Goal: Information Seeking & Learning: Find specific fact

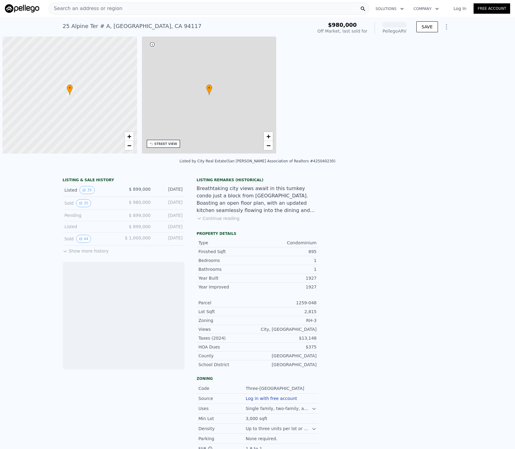
scroll to position [0, 2]
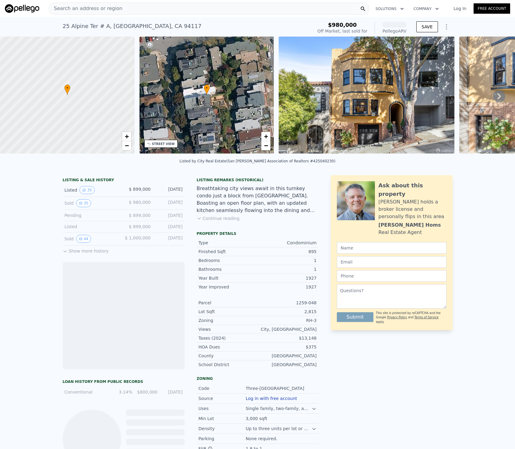
click at [201, 13] on div "Search an address or region" at bounding box center [209, 8] width 320 height 12
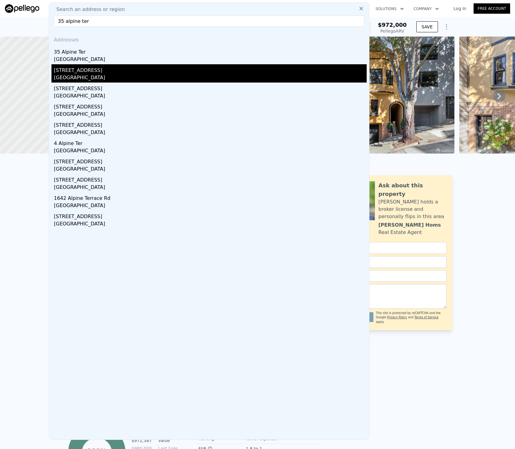
type input "35 alpine ter"
click at [170, 67] on div "[STREET_ADDRESS]" at bounding box center [210, 69] width 313 height 10
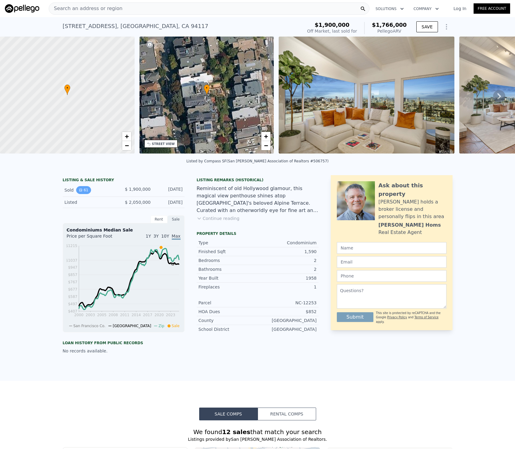
click at [77, 192] on button "61" at bounding box center [83, 190] width 15 height 8
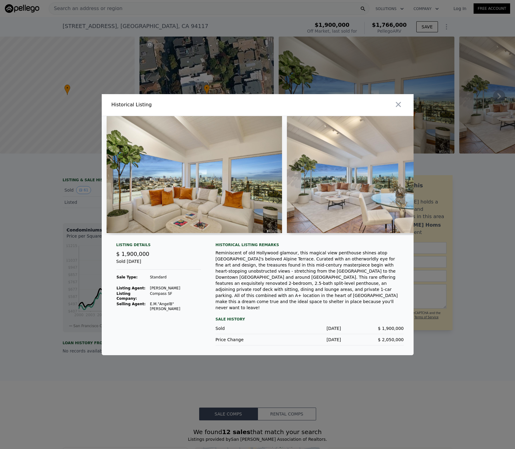
click at [157, 291] on td "[PERSON_NAME]" at bounding box center [174, 287] width 51 height 5
click at [237, 371] on div at bounding box center [257, 224] width 515 height 449
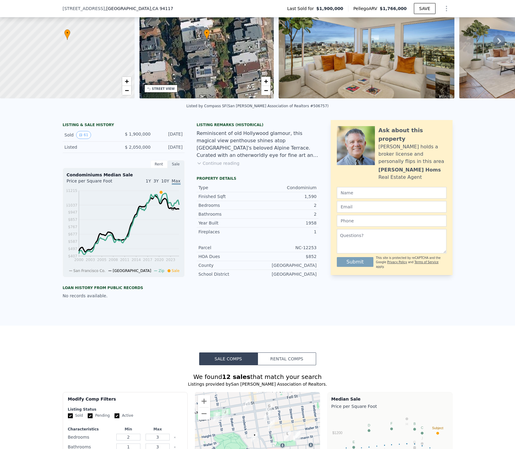
scroll to position [349, 0]
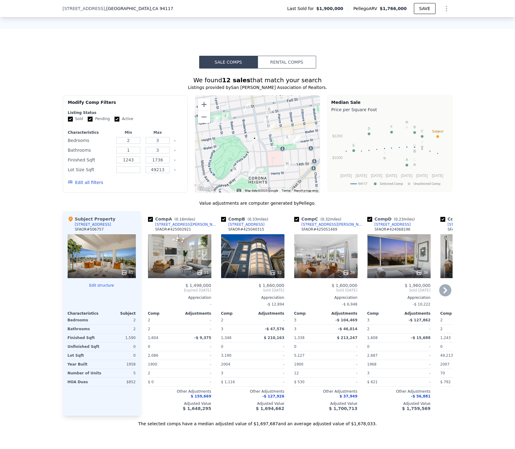
type input "1"
type input "2"
type input "690"
type input "1085"
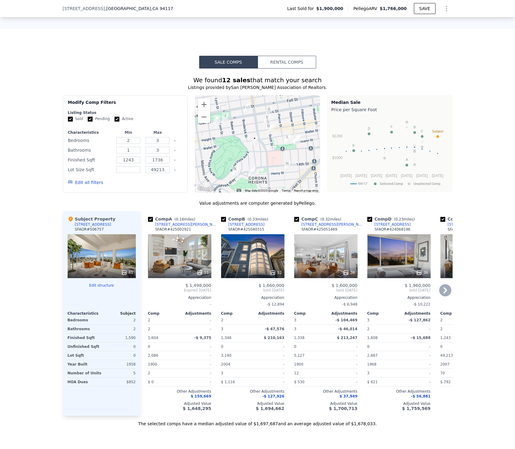
type input "90869"
type input "$ 972,000"
type input "6"
type input "-$ 134,411"
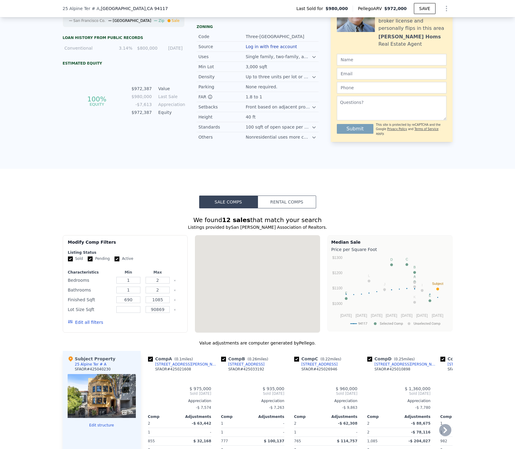
scroll to position [396, 0]
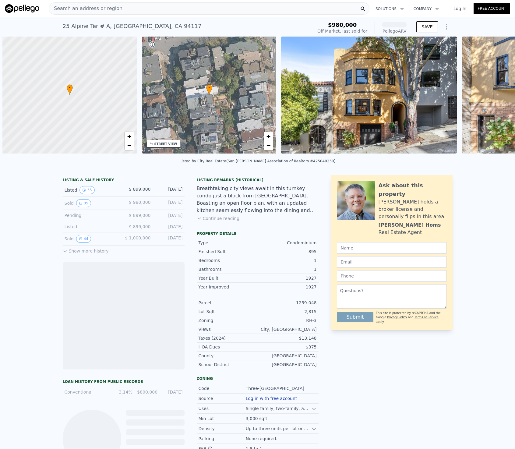
scroll to position [0, 2]
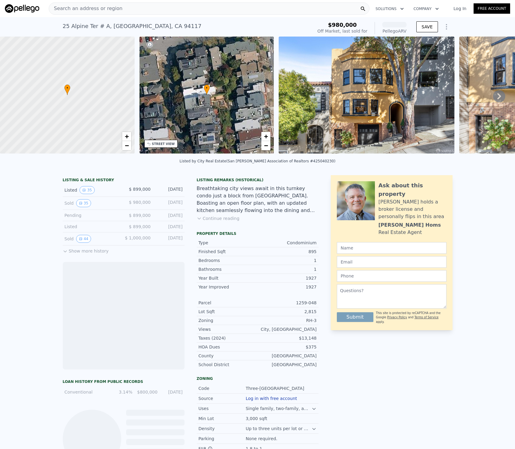
click at [80, 6] on span "Search an address or region" at bounding box center [85, 8] width 73 height 7
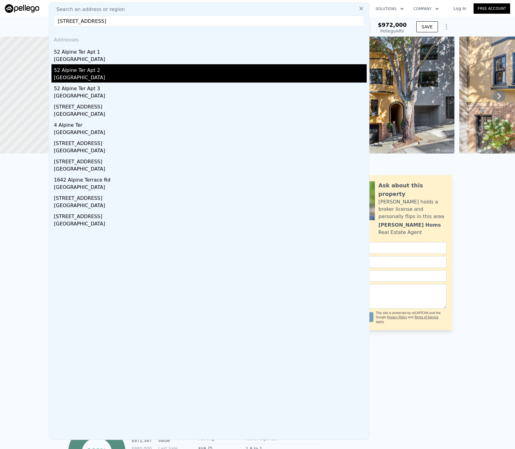
type input "52 Alpine Terrace"
click at [105, 72] on div "52 Alpine Ter Apt 2" at bounding box center [210, 69] width 313 height 10
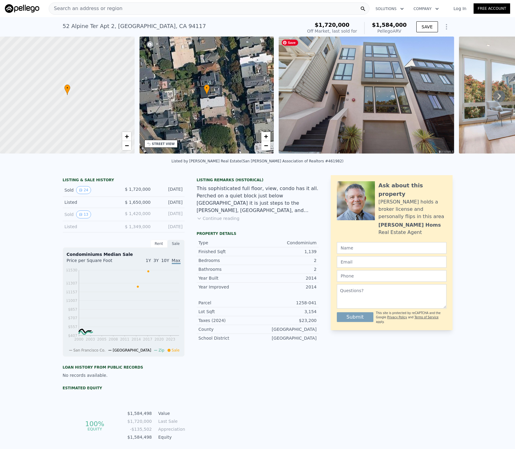
click at [370, 90] on img at bounding box center [365, 95] width 175 height 117
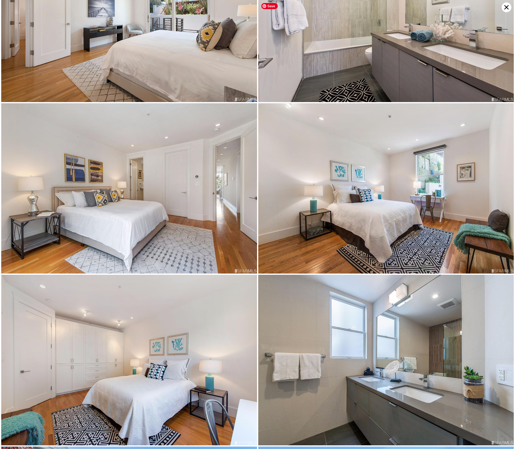
scroll to position [1609, 0]
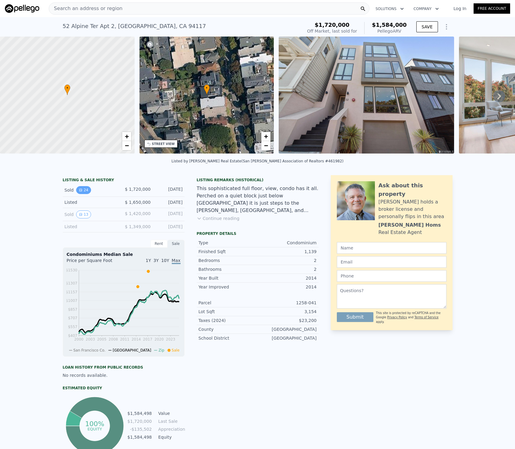
click at [81, 190] on icon "View historical data" at bounding box center [81, 190] width 4 height 4
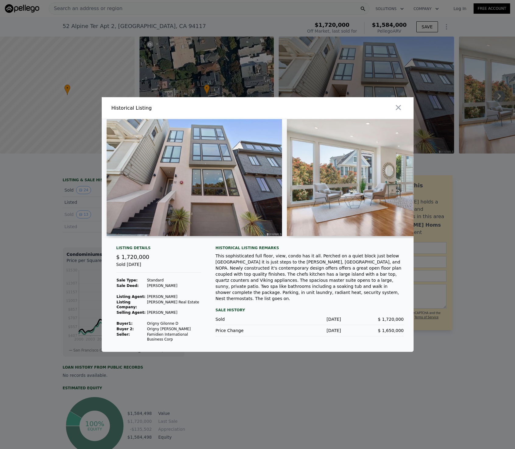
click at [178, 322] on td "Origny Gilonne D" at bounding box center [174, 322] width 54 height 5
click at [355, 57] on div at bounding box center [257, 224] width 515 height 449
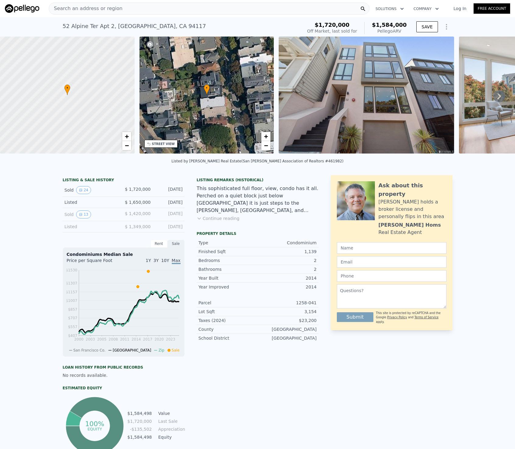
click at [208, 9] on div "Search an address or region" at bounding box center [209, 8] width 320 height 12
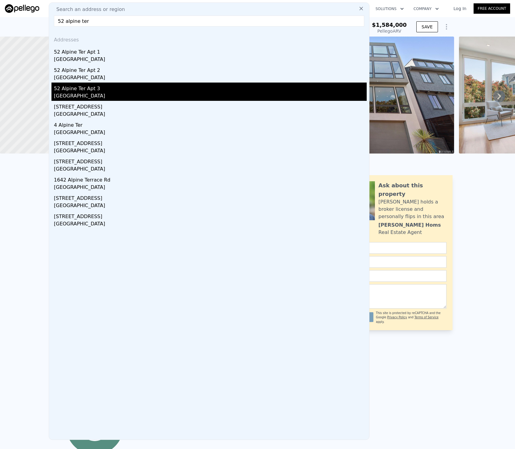
type input "52 alpine ter"
click at [103, 86] on div "52 Alpine Ter Apt 3" at bounding box center [210, 87] width 313 height 10
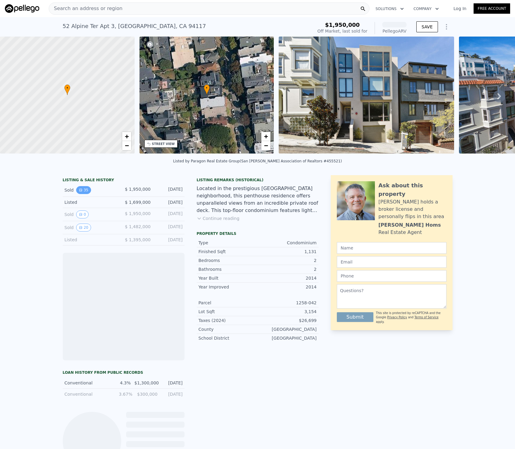
click at [78, 191] on button "35" at bounding box center [83, 190] width 15 height 8
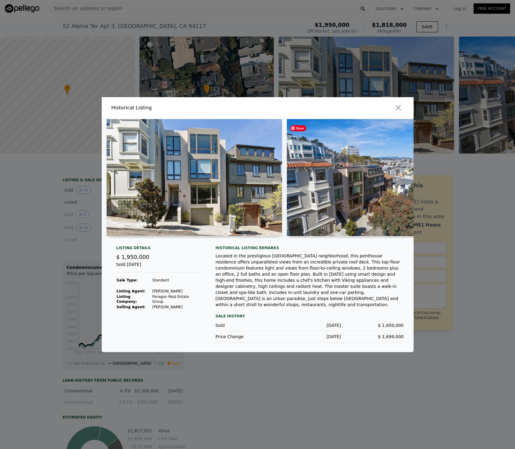
click at [397, 182] on img at bounding box center [374, 177] width 175 height 117
click at [399, 112] on icon "button" at bounding box center [398, 107] width 9 height 9
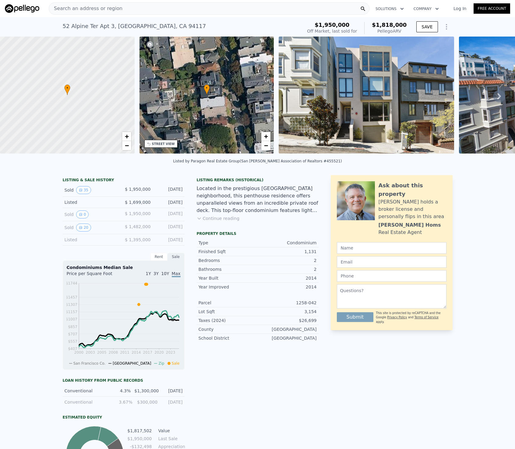
click at [497, 96] on icon at bounding box center [499, 96] width 12 height 12
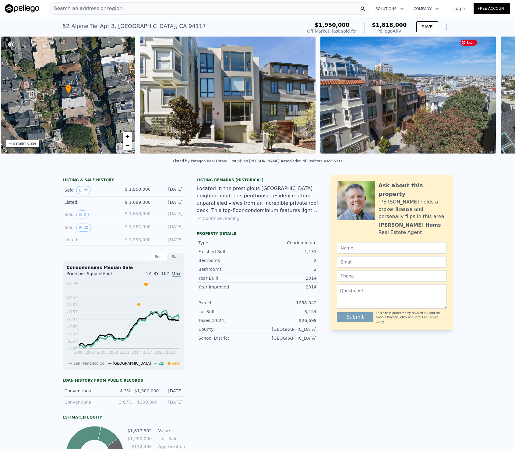
click at [497, 96] on div "• + − • + − STREET VIEW Loading... SATELLITE VIEW" at bounding box center [257, 96] width 515 height 119
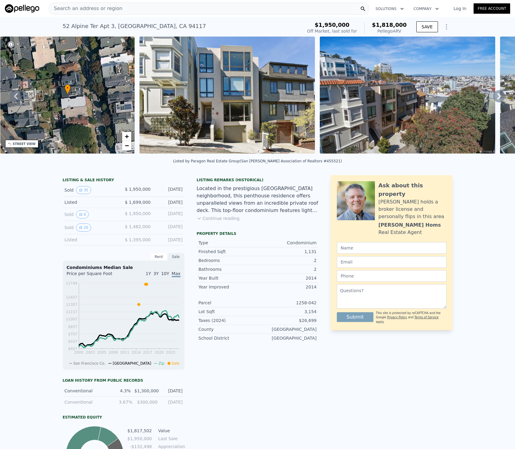
click at [502, 97] on icon at bounding box center [499, 96] width 12 height 12
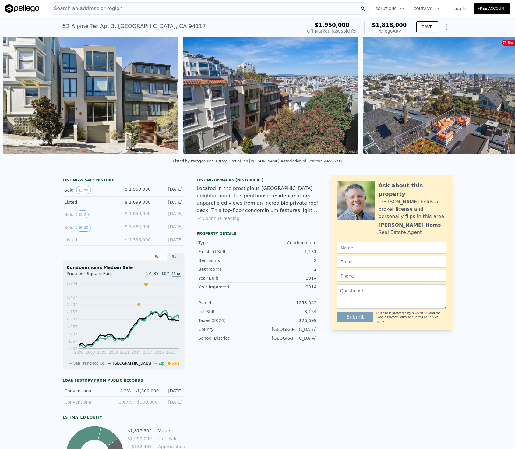
scroll to position [0, 278]
click at [502, 97] on img at bounding box center [450, 95] width 175 height 117
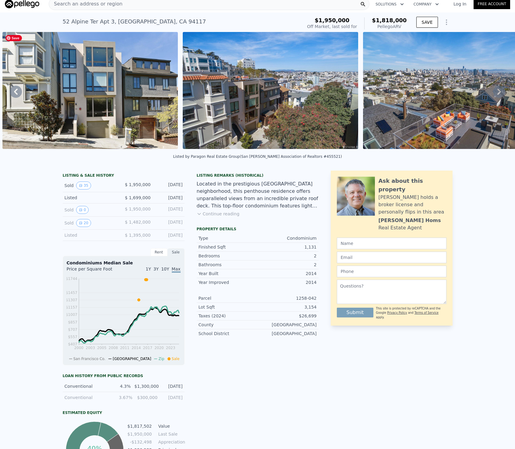
scroll to position [2, 0]
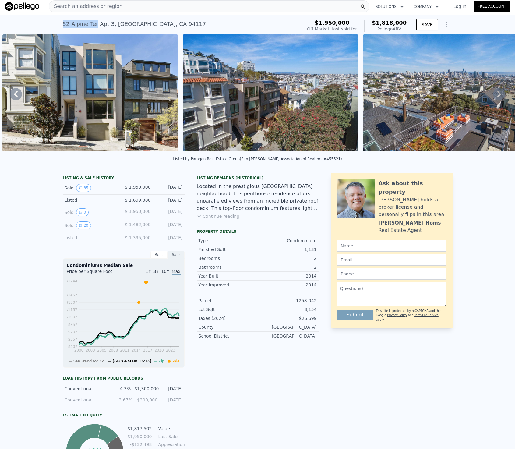
drag, startPoint x: 54, startPoint y: 24, endPoint x: 96, endPoint y: 25, distance: 41.7
click at [96, 25] on div "52 Alpine Ter Apt 3 , San Francisco , CA 94117 Sold May 2017 for $1.950m (~ARV …" at bounding box center [257, 24] width 515 height 19
copy div "52 Alpine Ter"
click at [172, 8] on div "Search an address or region" at bounding box center [209, 6] width 320 height 12
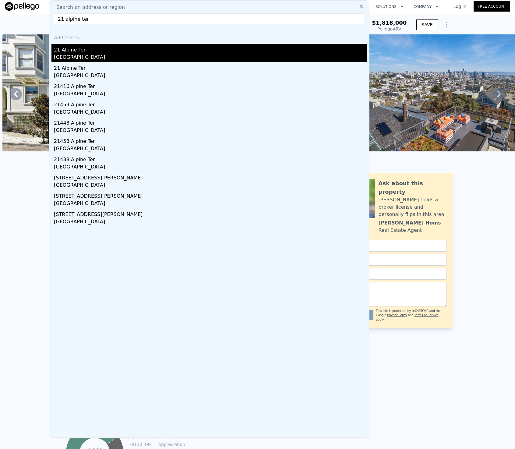
type input "21 alpine ter"
click at [131, 52] on div "21 Alpine Ter" at bounding box center [210, 49] width 313 height 10
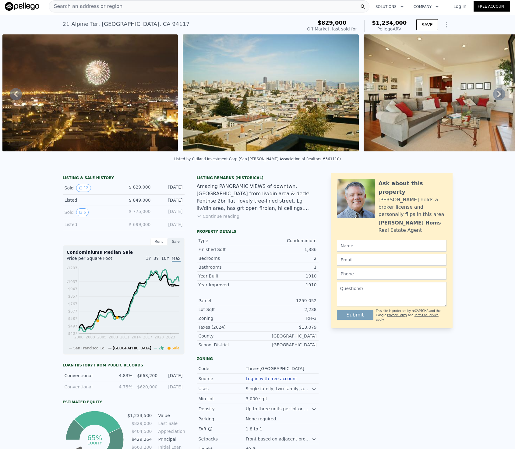
click at [98, 190] on div "Sold 12" at bounding box center [92, 188] width 54 height 8
click at [81, 187] on icon "View historical data" at bounding box center [80, 188] width 2 height 2
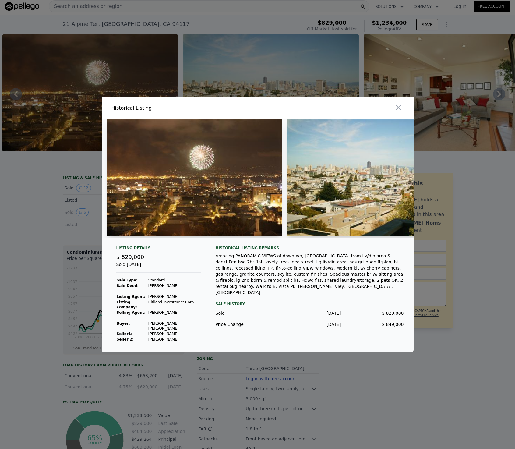
click at [469, 200] on div at bounding box center [257, 224] width 515 height 449
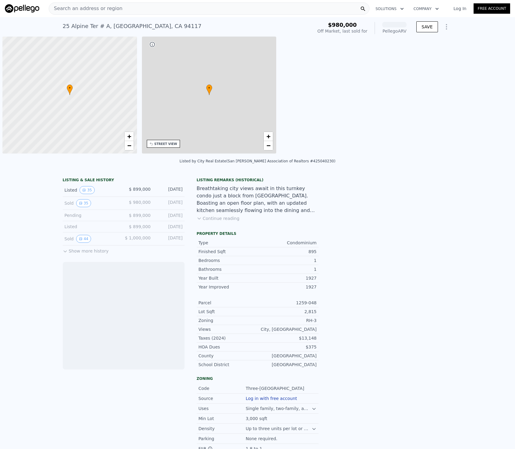
scroll to position [0, 2]
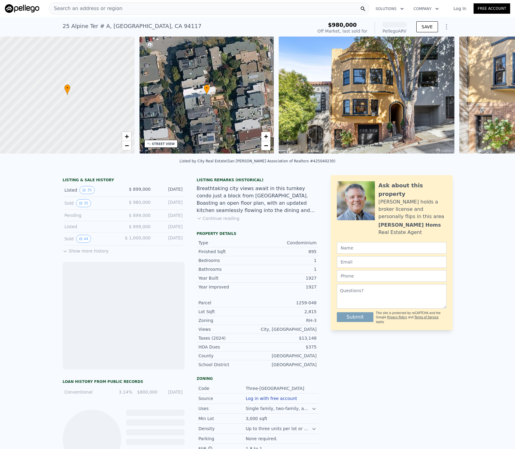
click at [123, 15] on div "Search an address or region Solutions Company Open main menu Log In Free Account" at bounding box center [257, 8] width 505 height 15
click at [130, 8] on div "Search an address or region" at bounding box center [209, 8] width 320 height 12
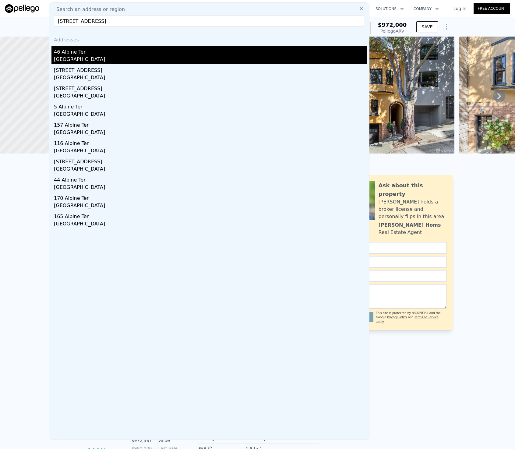
type input "46 Alpine Ter, San Francisco, CA 94117"
click at [121, 51] on div "46 Alpine Ter" at bounding box center [210, 51] width 313 height 10
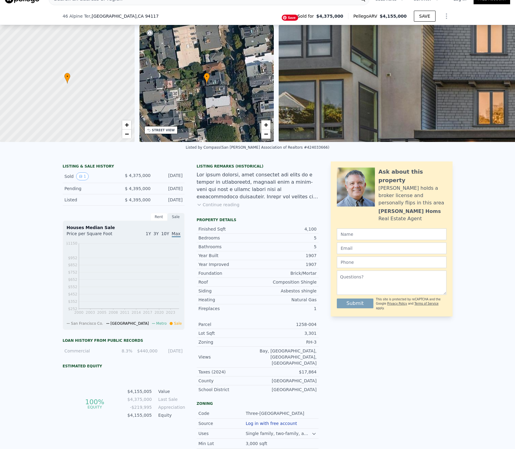
scroll to position [34, 0]
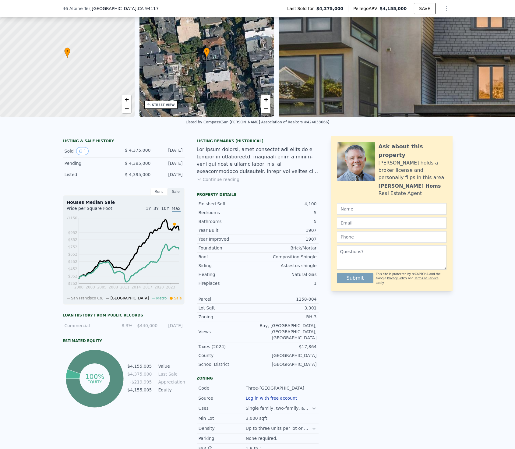
scroll to position [35, 0]
click at [77, 142] on div "LISTING & SALE HISTORY" at bounding box center [124, 141] width 122 height 6
click at [81, 148] on button "1" at bounding box center [82, 151] width 13 height 8
click at [201, 1] on div "46 Alpine Ter , San Francisco , CA 94117 Last Sold for $4,375,000 Pellego ARV $…" at bounding box center [258, 8] width 390 height 17
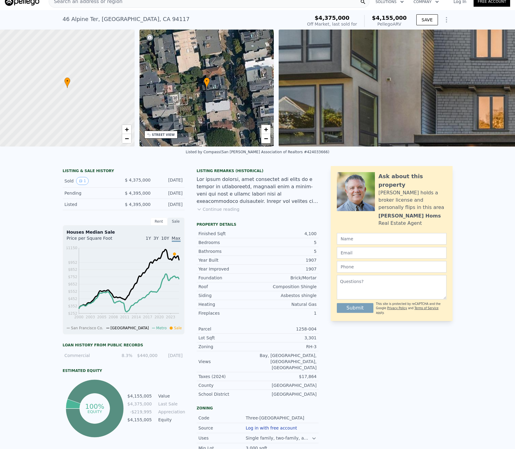
scroll to position [0, 0]
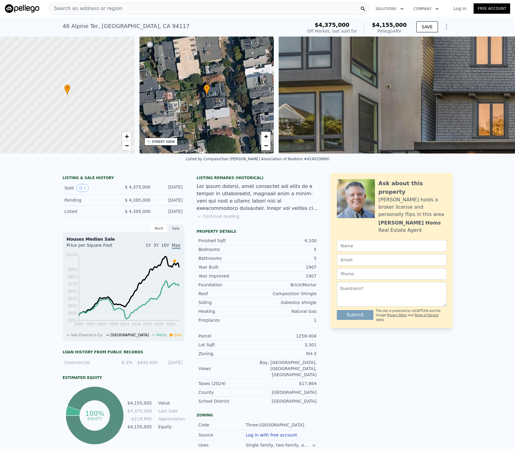
click at [116, 11] on span "Search an address or region" at bounding box center [85, 8] width 73 height 7
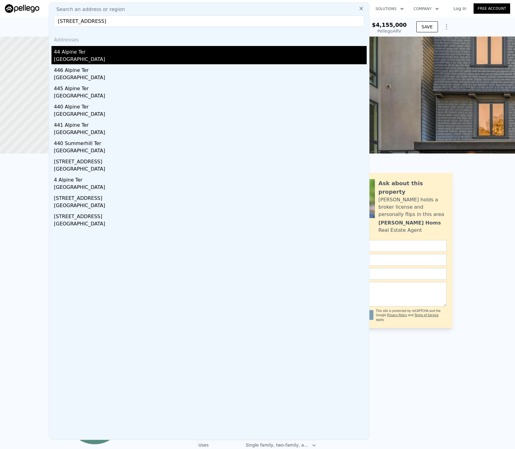
type input "44 Alpine Terrace"
click at [92, 60] on div "[GEOGRAPHIC_DATA]" at bounding box center [210, 60] width 313 height 9
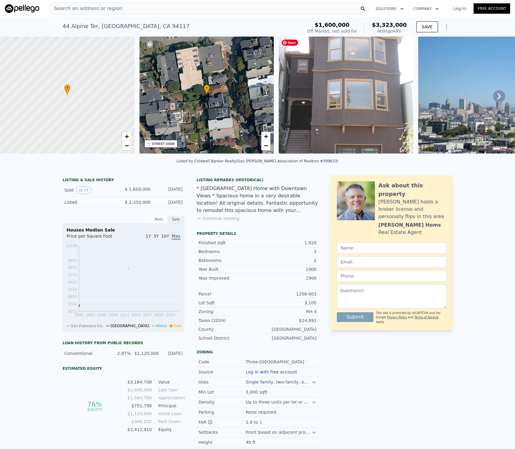
click at [331, 122] on img at bounding box center [345, 95] width 135 height 117
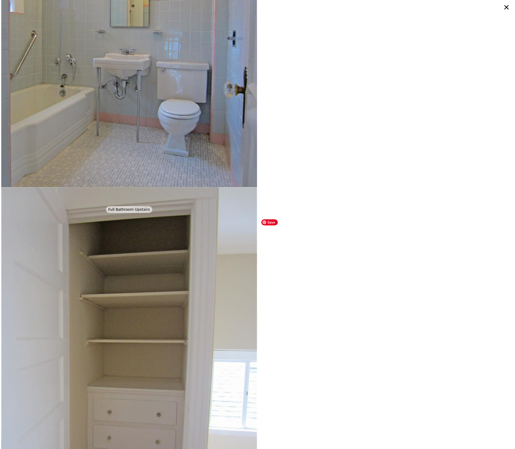
scroll to position [3509, 0]
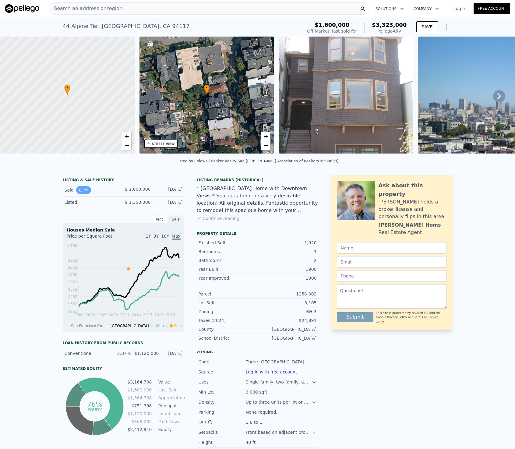
click at [85, 187] on button "29" at bounding box center [83, 190] width 15 height 8
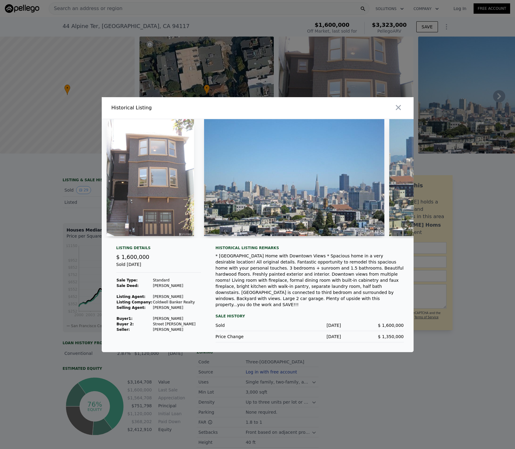
click at [164, 321] on td "Imose Derek" at bounding box center [173, 318] width 43 height 5
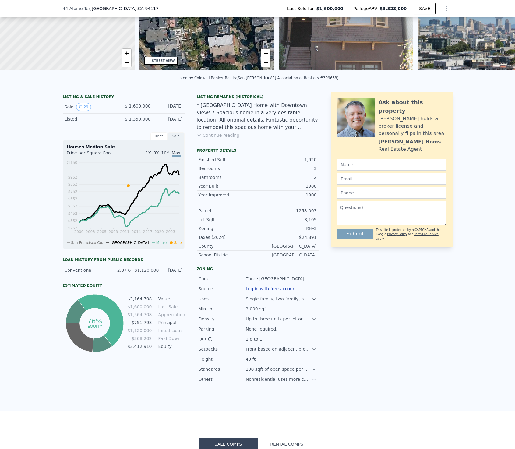
scroll to position [48, 0]
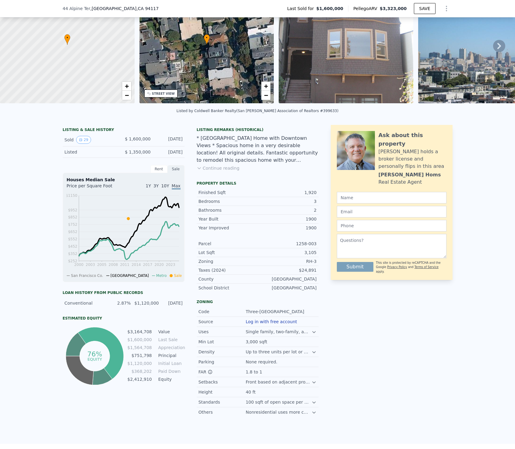
click at [313, 270] on div "$24,891" at bounding box center [286, 270] width 59 height 6
click at [84, 138] on button "29" at bounding box center [83, 140] width 15 height 8
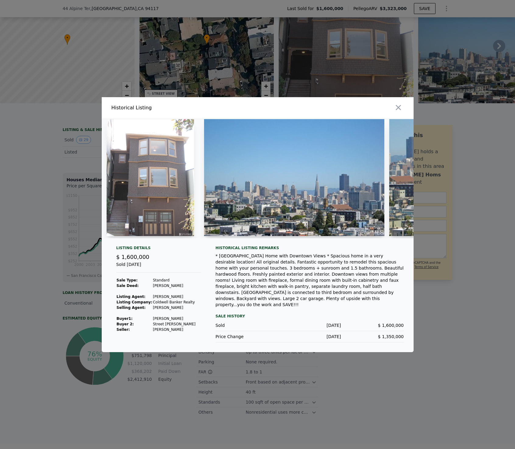
click at [172, 327] on td "Street Elizabeth A" at bounding box center [173, 323] width 43 height 5
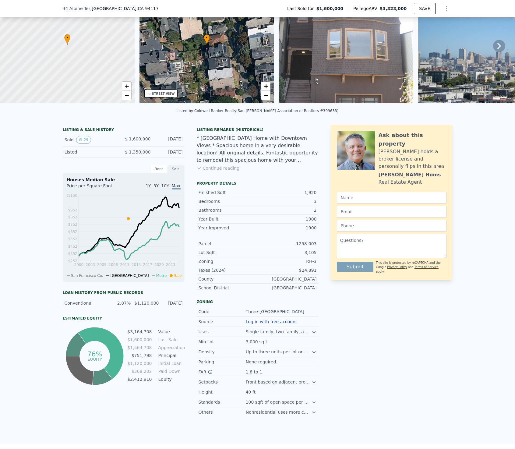
click at [193, 10] on div "44 Alpine Ter , San Francisco , CA 94117 Last Sold for $1,600,000 Pellego ARV $…" at bounding box center [258, 8] width 390 height 17
click at [194, 6] on div "44 Alpine Ter , San Francisco , CA 94117 Last Sold for $1,600,000 Pellego ARV $…" at bounding box center [258, 8] width 390 height 17
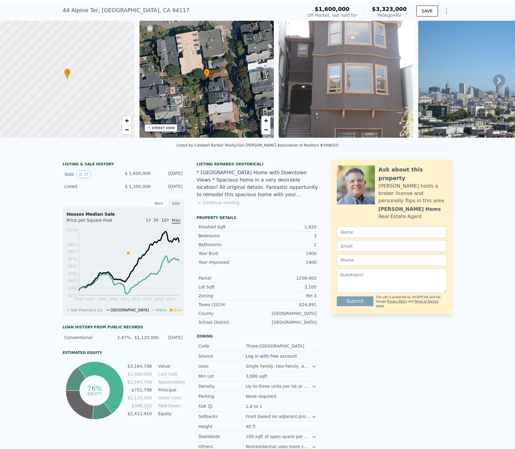
scroll to position [2, 0]
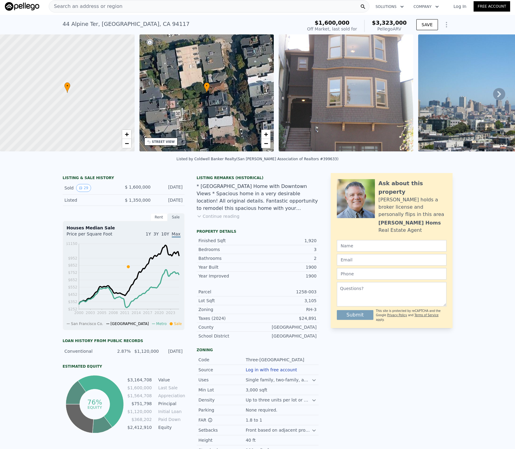
click at [180, 2] on div "Search an address or region" at bounding box center [209, 6] width 320 height 12
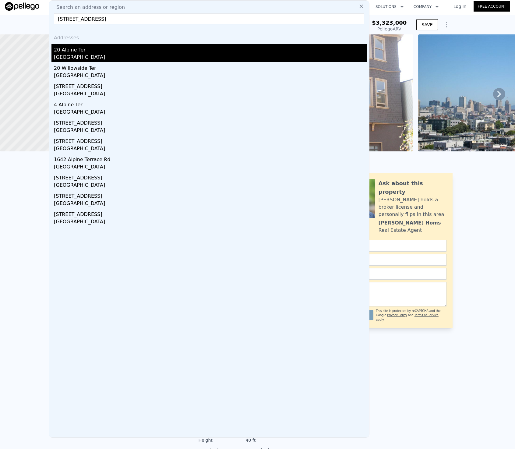
type input "20 Alpine Terrace"
click at [125, 51] on div "20 Alpine Ter" at bounding box center [210, 49] width 313 height 10
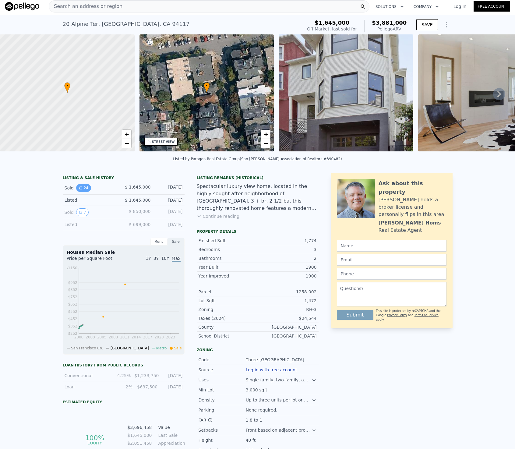
click at [79, 191] on button "24" at bounding box center [83, 188] width 15 height 8
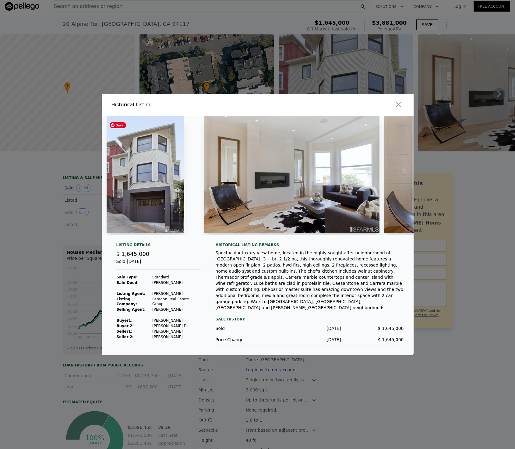
click at [146, 193] on img at bounding box center [146, 174] width 78 height 117
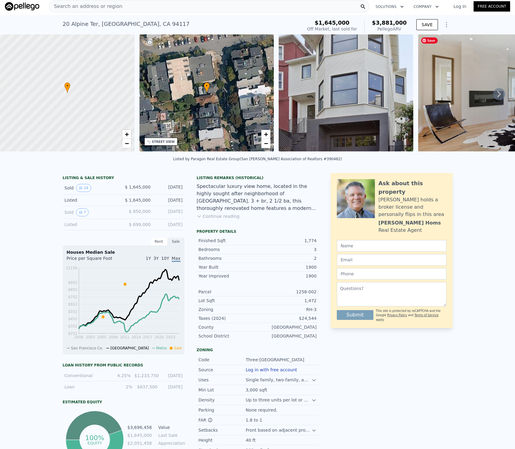
click at [489, 101] on img at bounding box center [505, 92] width 175 height 117
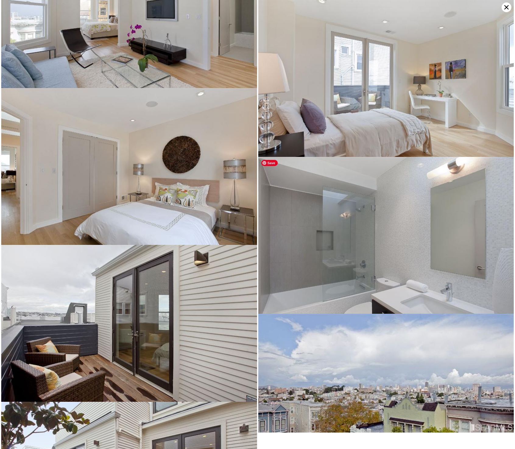
scroll to position [1533, 0]
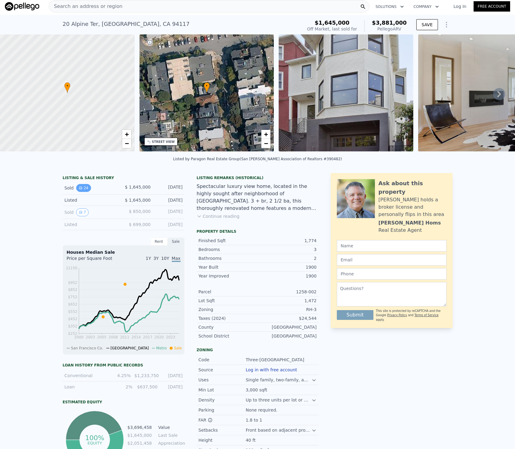
click at [89, 188] on button "24" at bounding box center [83, 188] width 15 height 8
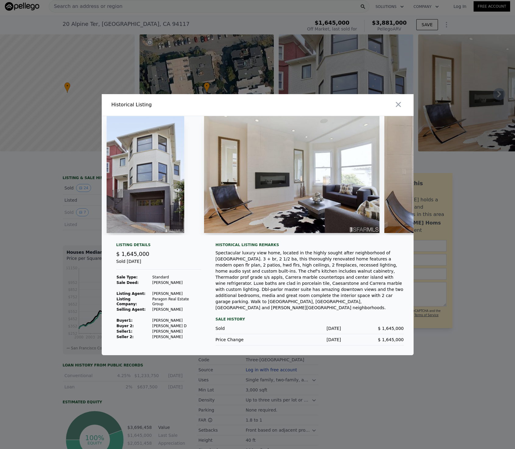
click at [163, 323] on td "Suffin Jordan D" at bounding box center [176, 325] width 49 height 5
click at [174, 319] on td "Smets Raymond J" at bounding box center [176, 319] width 49 height 5
copy td "Smets Raymond J"
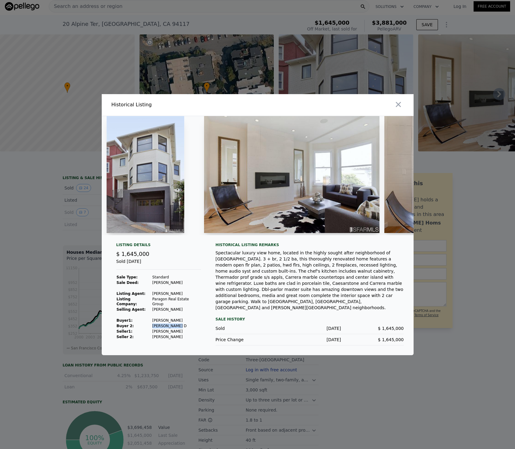
drag, startPoint x: 173, startPoint y: 323, endPoint x: 149, endPoint y: 324, distance: 23.7
click at [149, 324] on tr "Buyer 2: Suffin Jordan D" at bounding box center [158, 325] width 85 height 5
copy tr "Suffin Jordan"
